Goal: Transaction & Acquisition: Purchase product/service

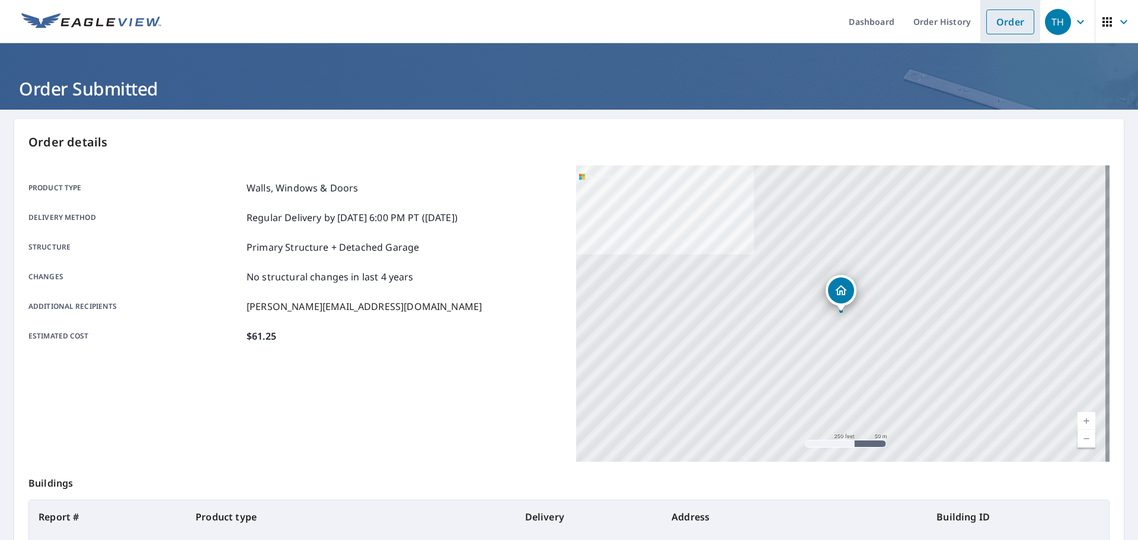
click at [990, 20] on link "Order" at bounding box center [1010, 21] width 48 height 25
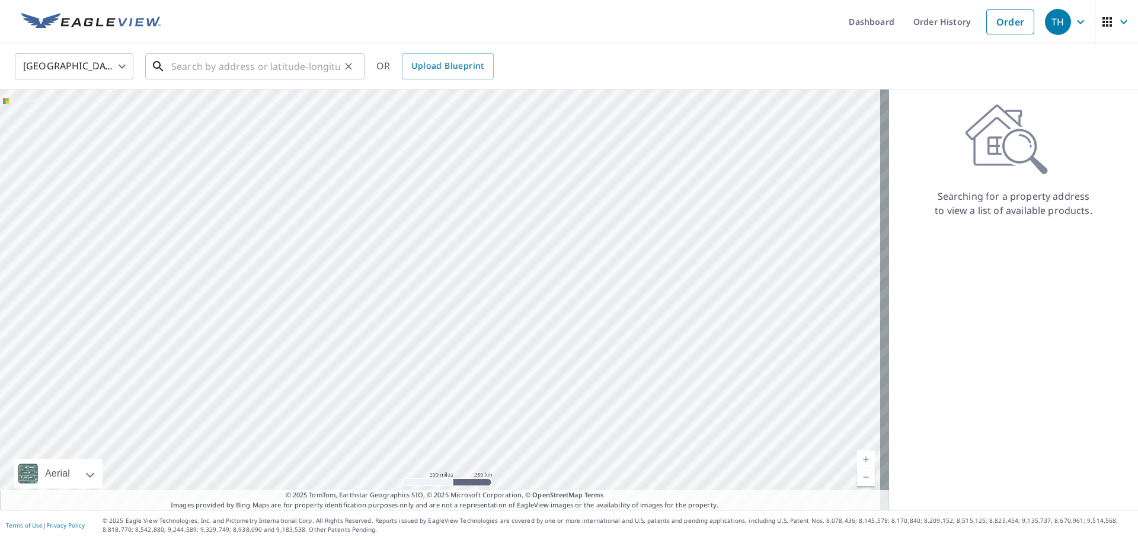
click at [172, 79] on div "​" at bounding box center [254, 66] width 219 height 26
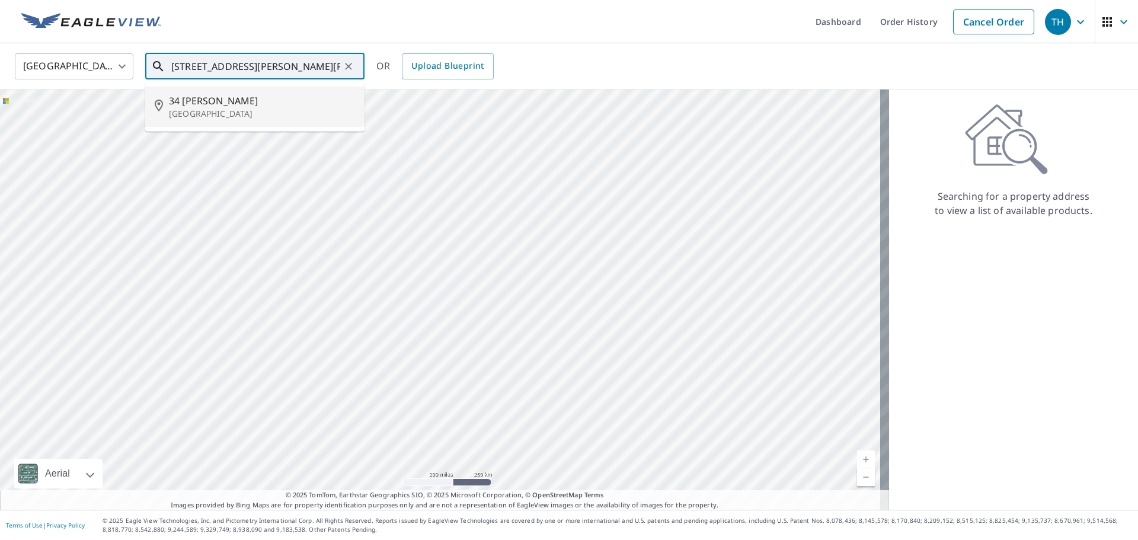
click at [183, 92] on li "[STREET_ADDRESS][PERSON_NAME]" at bounding box center [254, 107] width 219 height 40
type input "[STREET_ADDRESS][PERSON_NAME]"
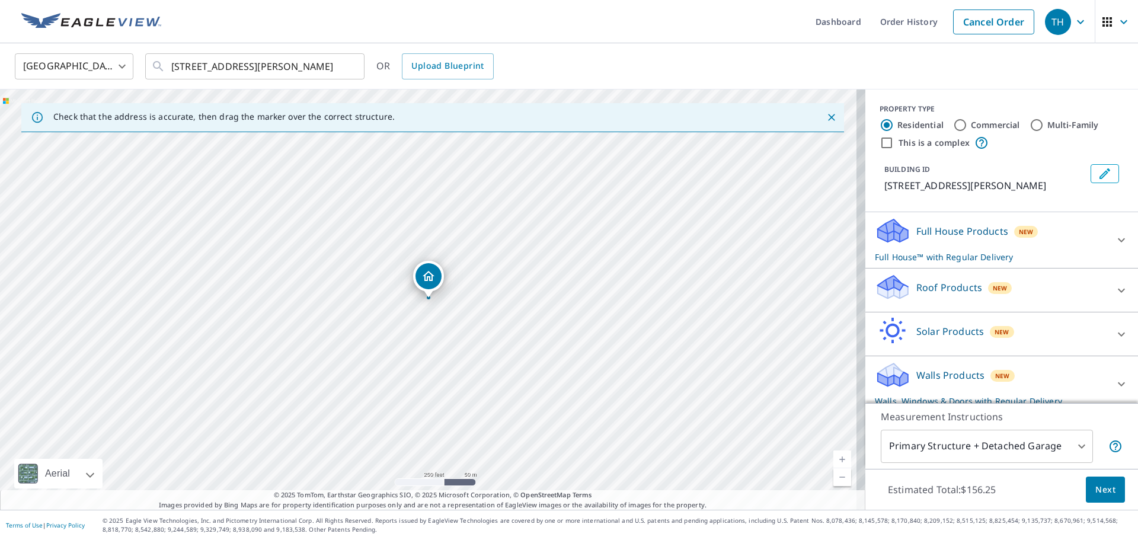
click at [928, 238] on p "Full House Products" at bounding box center [962, 231] width 92 height 14
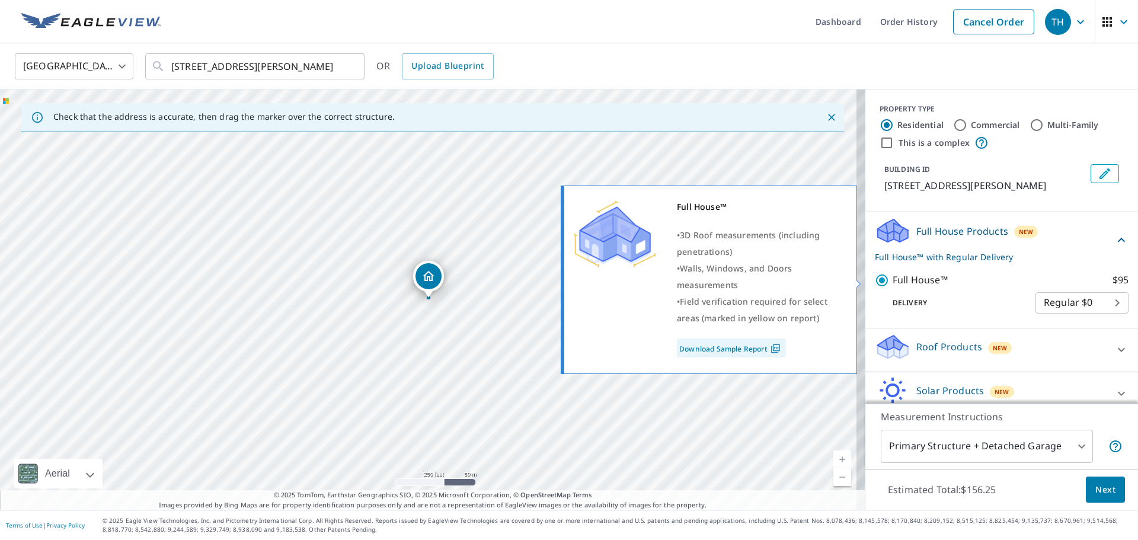
click at [876, 280] on input "Full House™ $95" at bounding box center [884, 280] width 18 height 14
checkbox input "false"
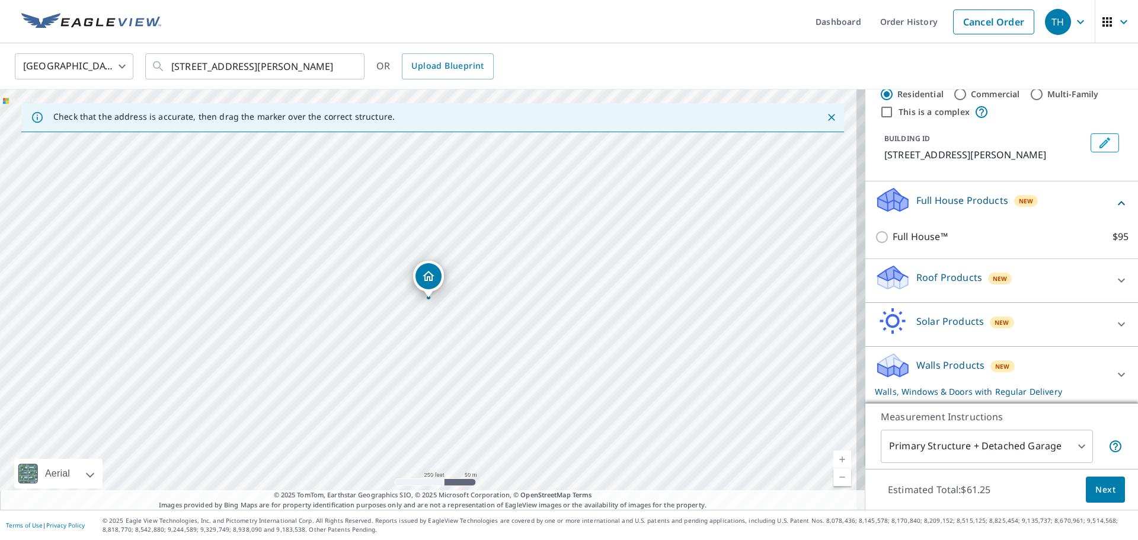
click at [890, 274] on icon at bounding box center [893, 273] width 30 height 15
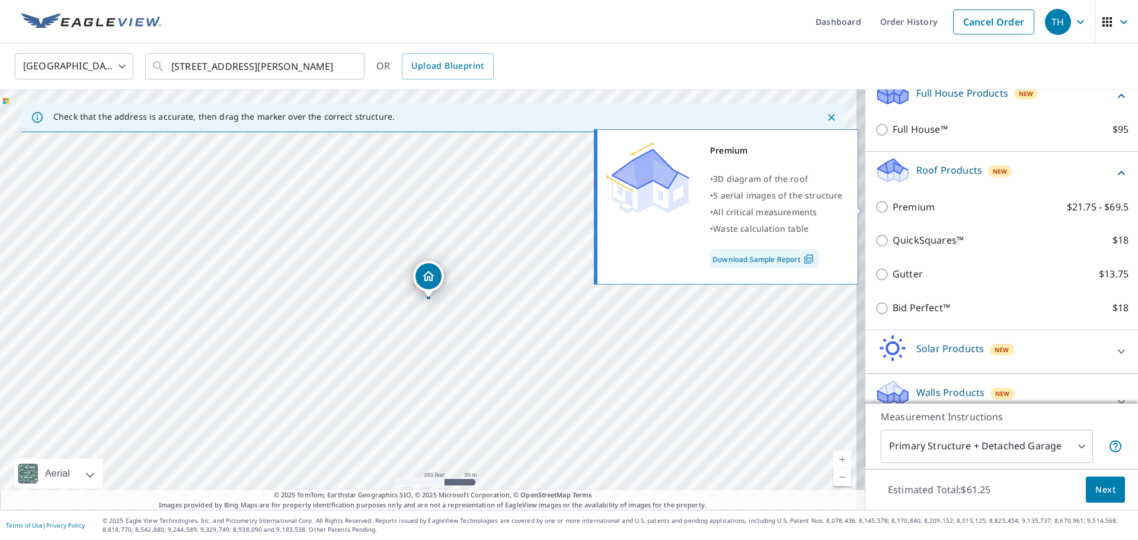
click at [880, 207] on input "Premium $21.75 - $69.5" at bounding box center [884, 207] width 18 height 14
checkbox input "true"
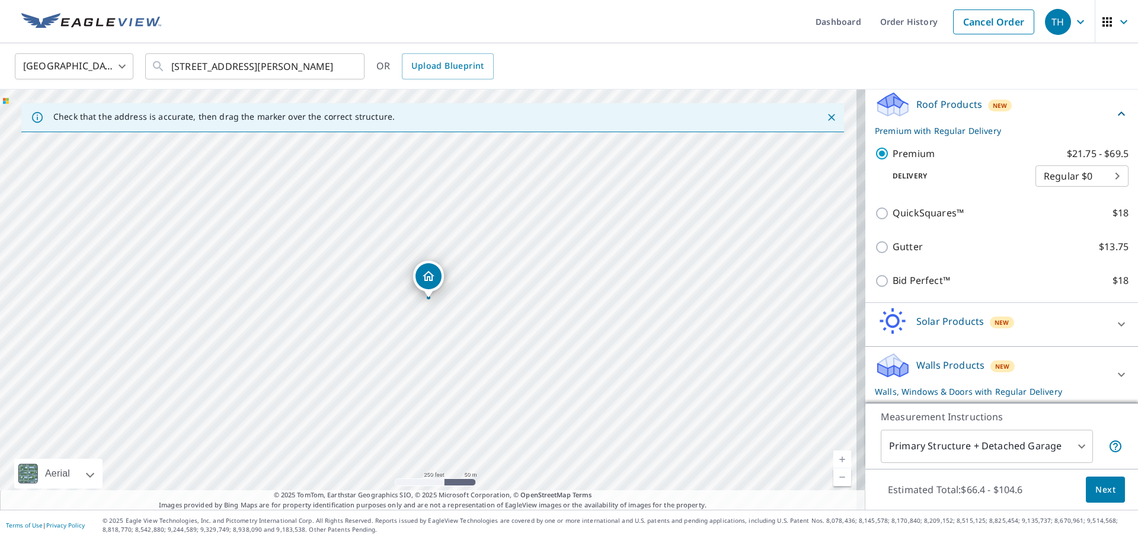
drag, startPoint x: 933, startPoint y: 323, endPoint x: 920, endPoint y: 323, distance: 13.6
click at [929, 323] on p "Solar Products" at bounding box center [950, 321] width 68 height 14
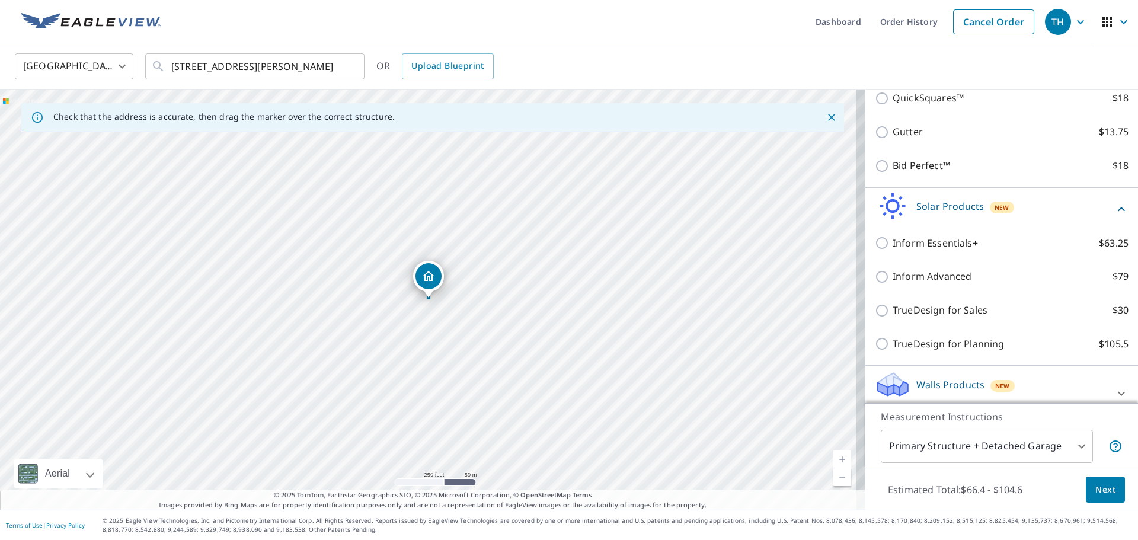
drag, startPoint x: 926, startPoint y: 379, endPoint x: 919, endPoint y: 376, distance: 7.2
click at [923, 378] on p "Walls Products" at bounding box center [950, 385] width 68 height 14
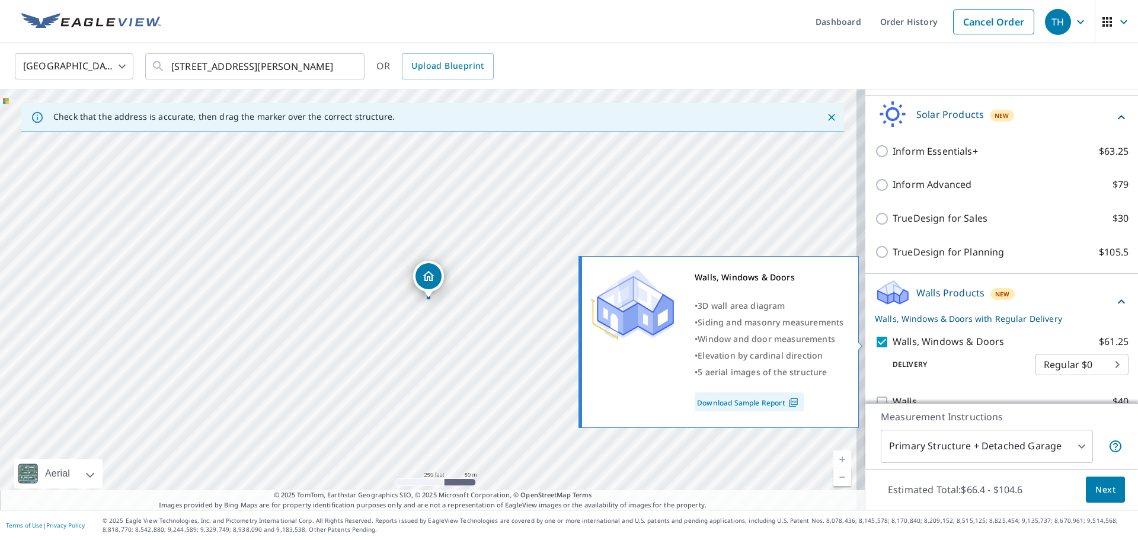
click at [875, 346] on input "Walls, Windows & Doors $61.25" at bounding box center [884, 342] width 18 height 14
checkbox input "false"
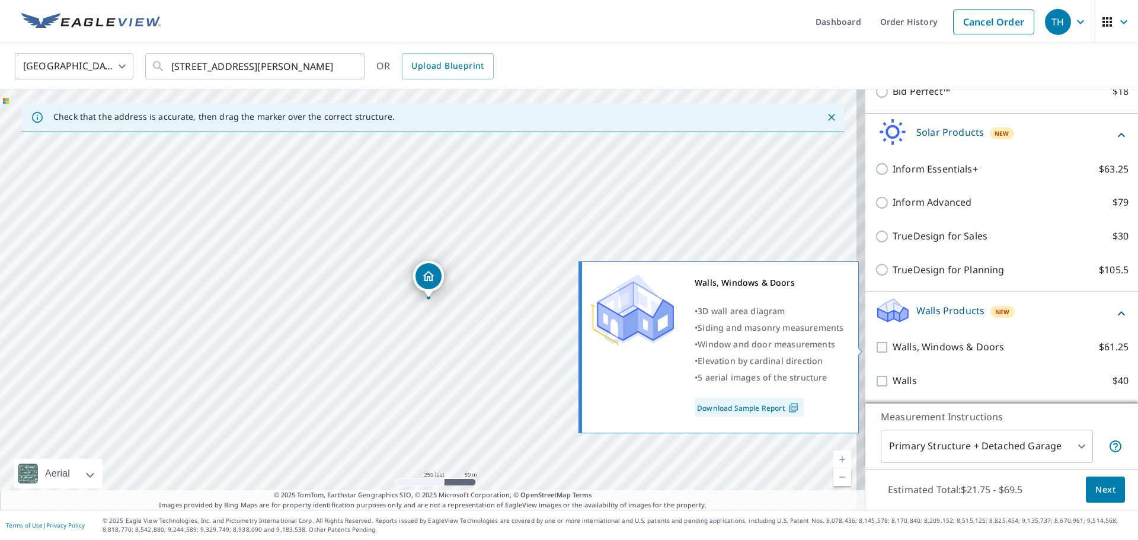
scroll to position [393, 0]
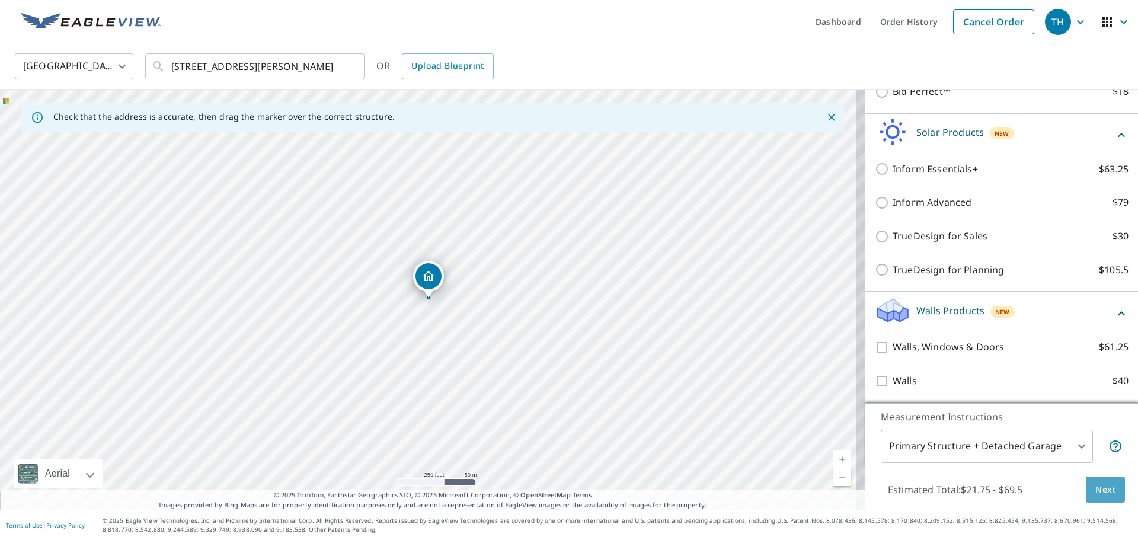
click at [1095, 491] on span "Next" at bounding box center [1105, 489] width 20 height 15
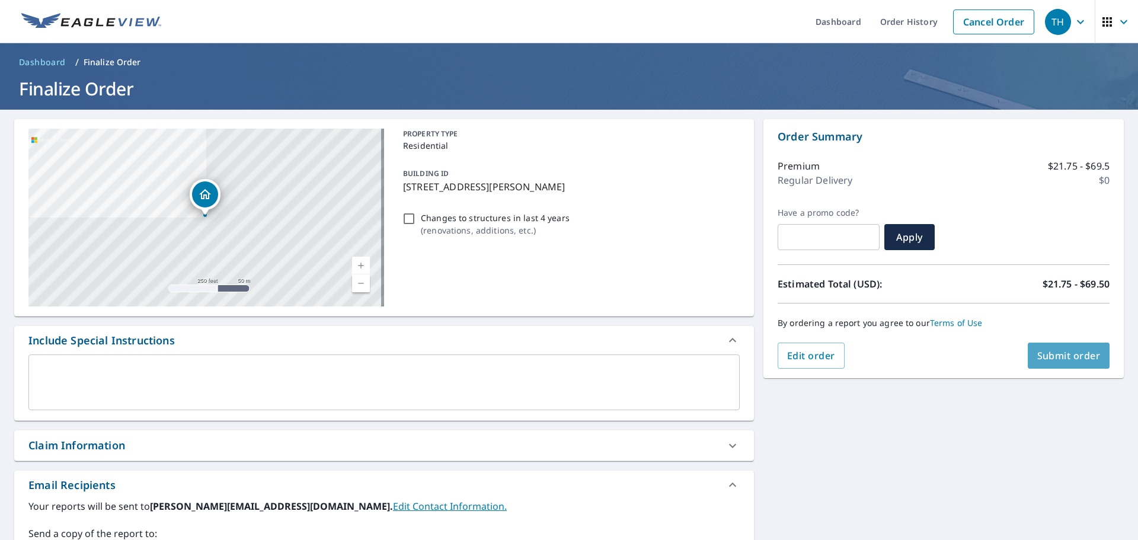
click at [1037, 354] on span "Submit order" at bounding box center [1068, 355] width 63 height 13
checkbox input "true"
